Goal: Task Accomplishment & Management: Complete application form

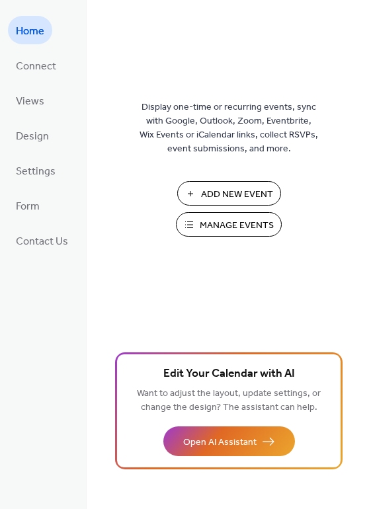
click at [215, 193] on span "Add New Event" at bounding box center [237, 195] width 72 height 14
click at [245, 223] on span "Manage Events" at bounding box center [237, 226] width 74 height 14
click at [32, 138] on span "Design" at bounding box center [32, 136] width 33 height 21
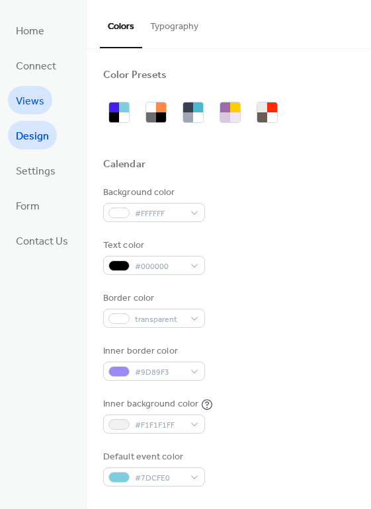
click at [27, 97] on span "Views" at bounding box center [30, 101] width 28 height 21
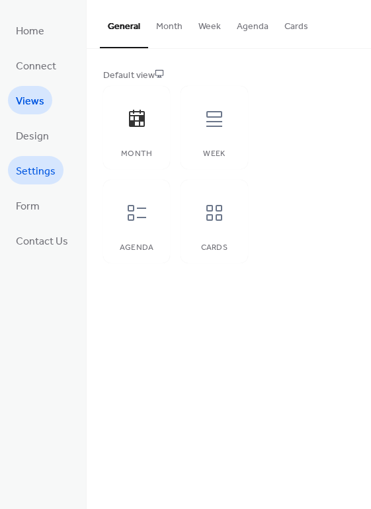
click at [38, 161] on span "Settings" at bounding box center [36, 171] width 40 height 21
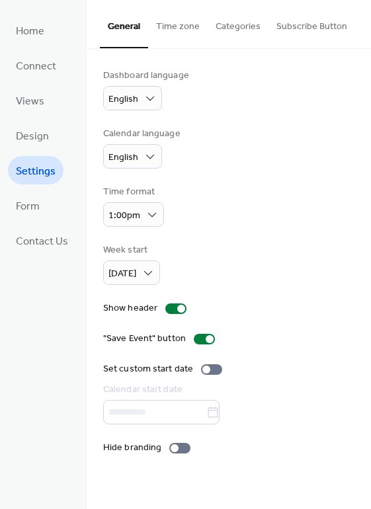
click at [241, 19] on button "Categories" at bounding box center [238, 23] width 61 height 47
click at [236, 23] on button "Categories" at bounding box center [238, 23] width 61 height 47
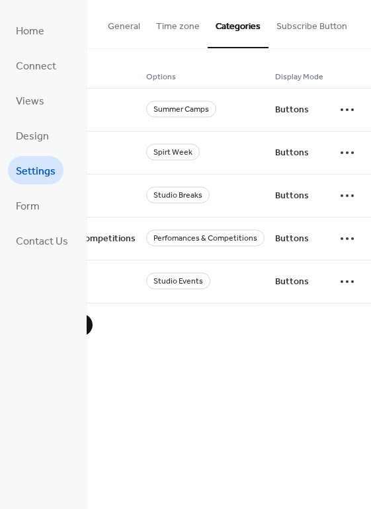
scroll to position [0, 83]
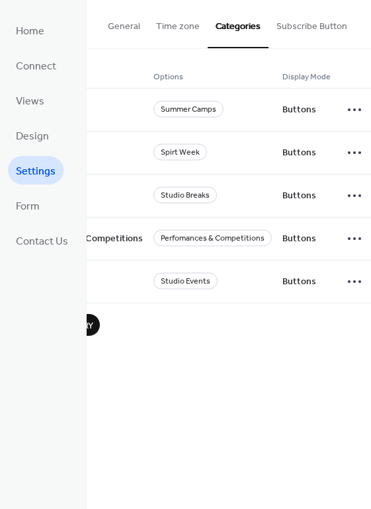
drag, startPoint x: 0, startPoint y: 150, endPoint x: -29, endPoint y: 156, distance: 29.7
click at [0, 156] on html "Home Connect Views Design Settings Form Contact Us Settings General Time zone C…" at bounding box center [185, 254] width 371 height 509
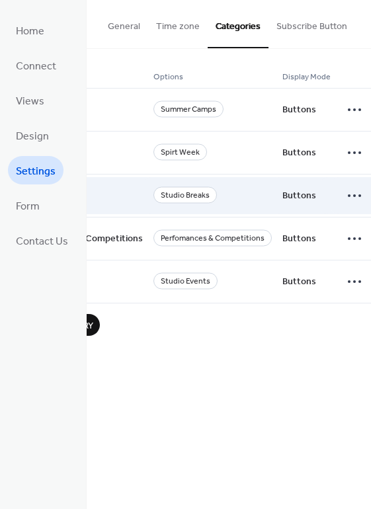
scroll to position [0, 0]
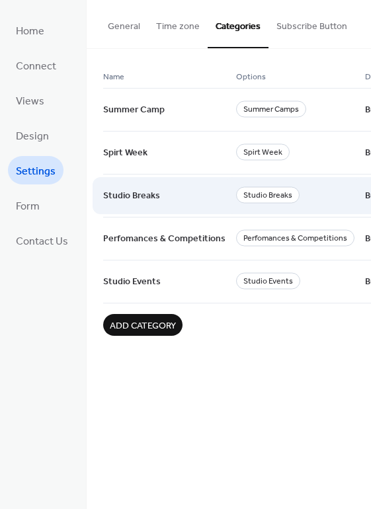
click at [252, 198] on span "Studio Breaks" at bounding box center [268, 195] width 64 height 17
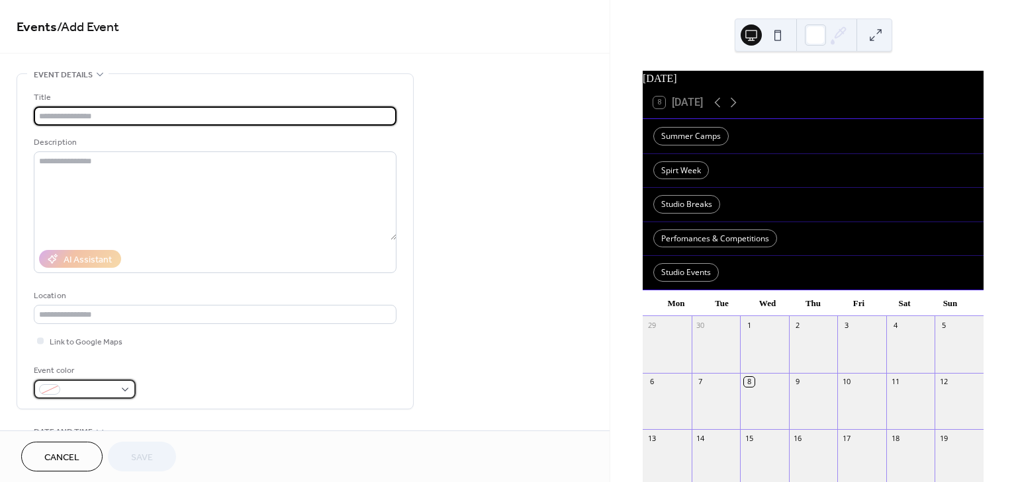
click at [123, 392] on div at bounding box center [85, 389] width 102 height 19
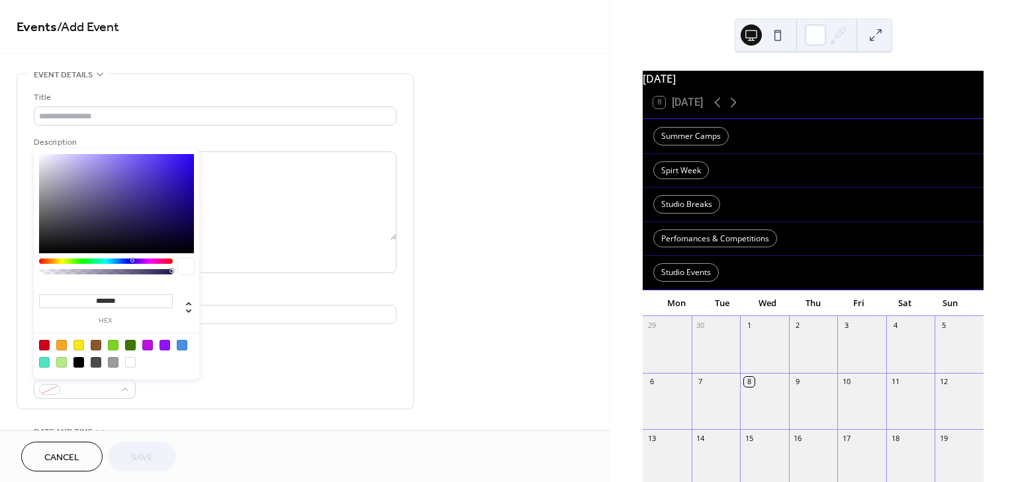
click at [372, 361] on div "Title Description AI Assistant Location Link to Google Maps Event color" at bounding box center [215, 245] width 363 height 308
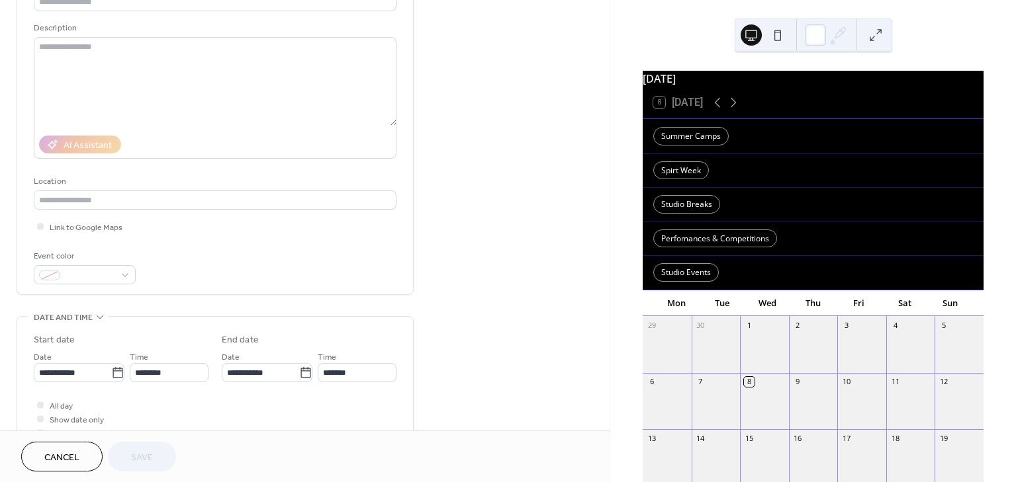
scroll to position [451, 0]
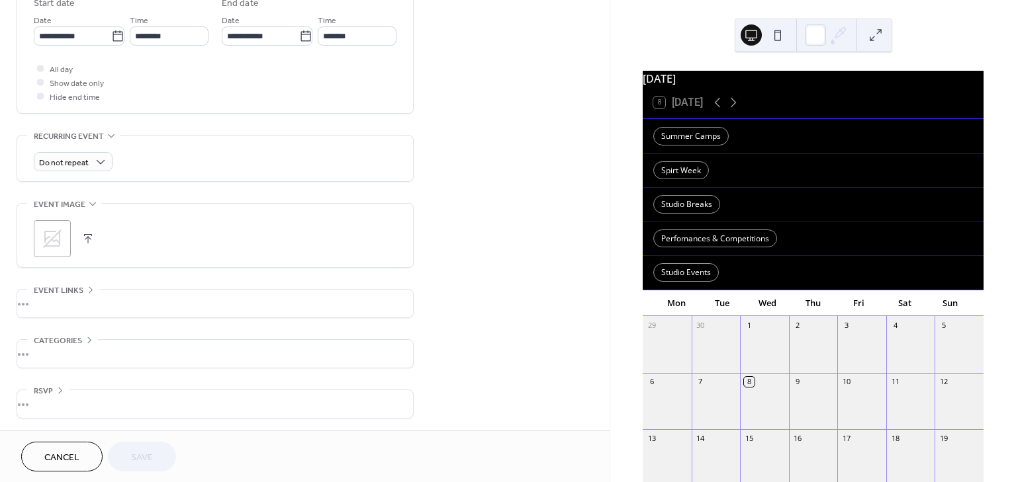
click at [52, 234] on icon at bounding box center [52, 238] width 21 height 21
